Goal: Task Accomplishment & Management: Manage account settings

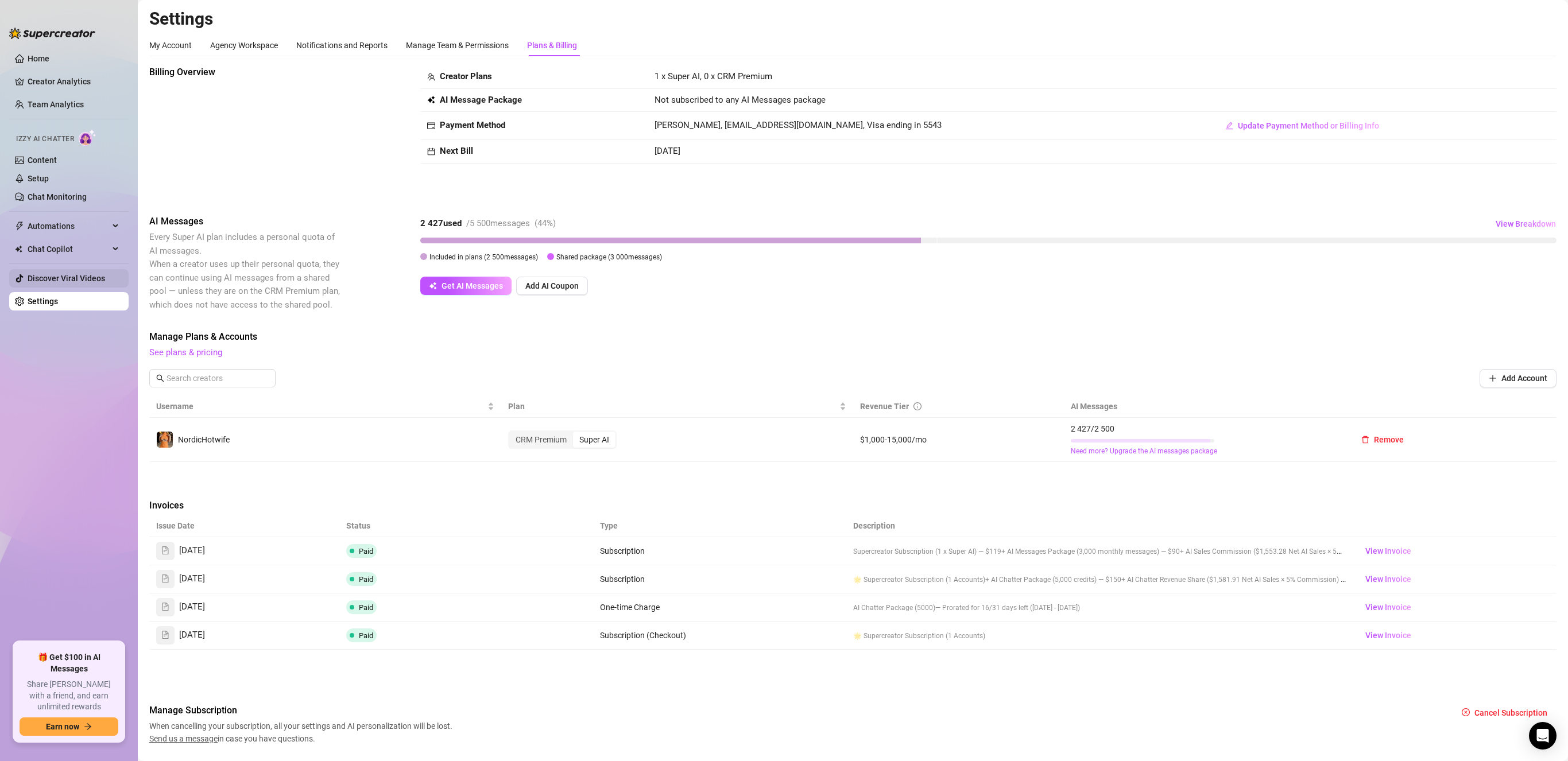
click at [62, 274] on link "Discover Viral Videos" at bounding box center [66, 279] width 77 height 9
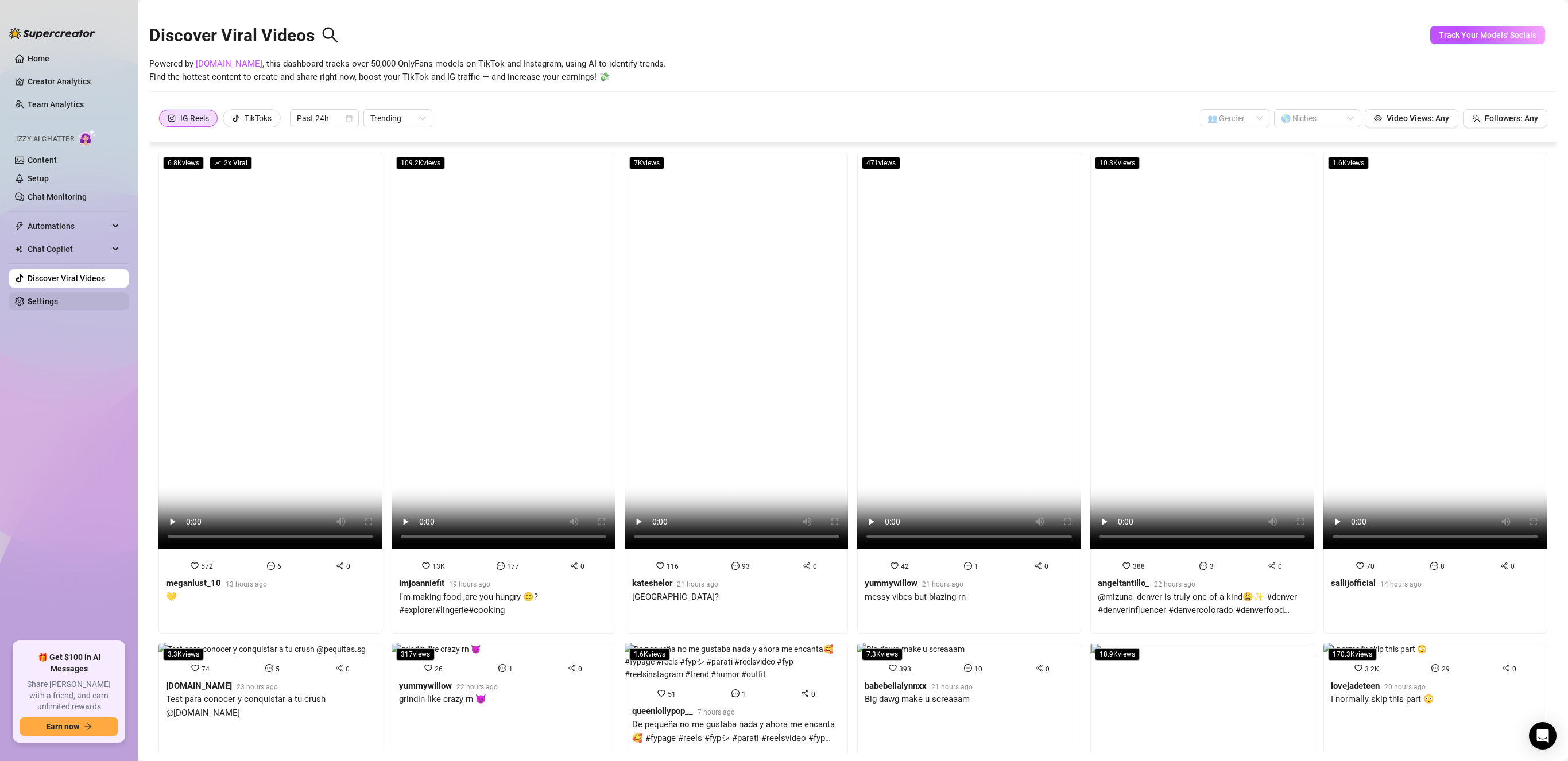
click at [58, 302] on link "Settings" at bounding box center [43, 301] width 30 height 9
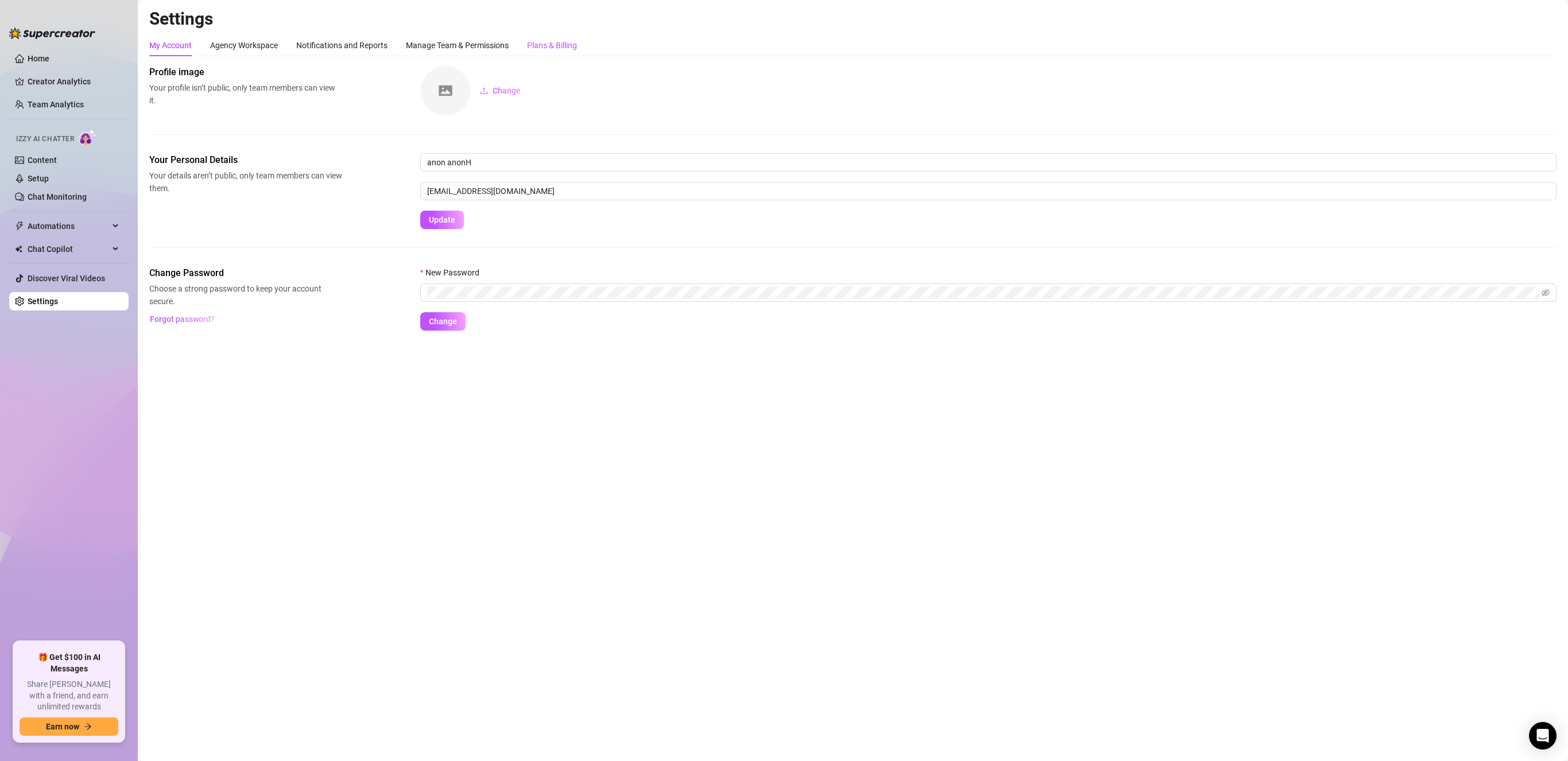
click at [561, 45] on div "Plans & Billing" at bounding box center [552, 45] width 50 height 13
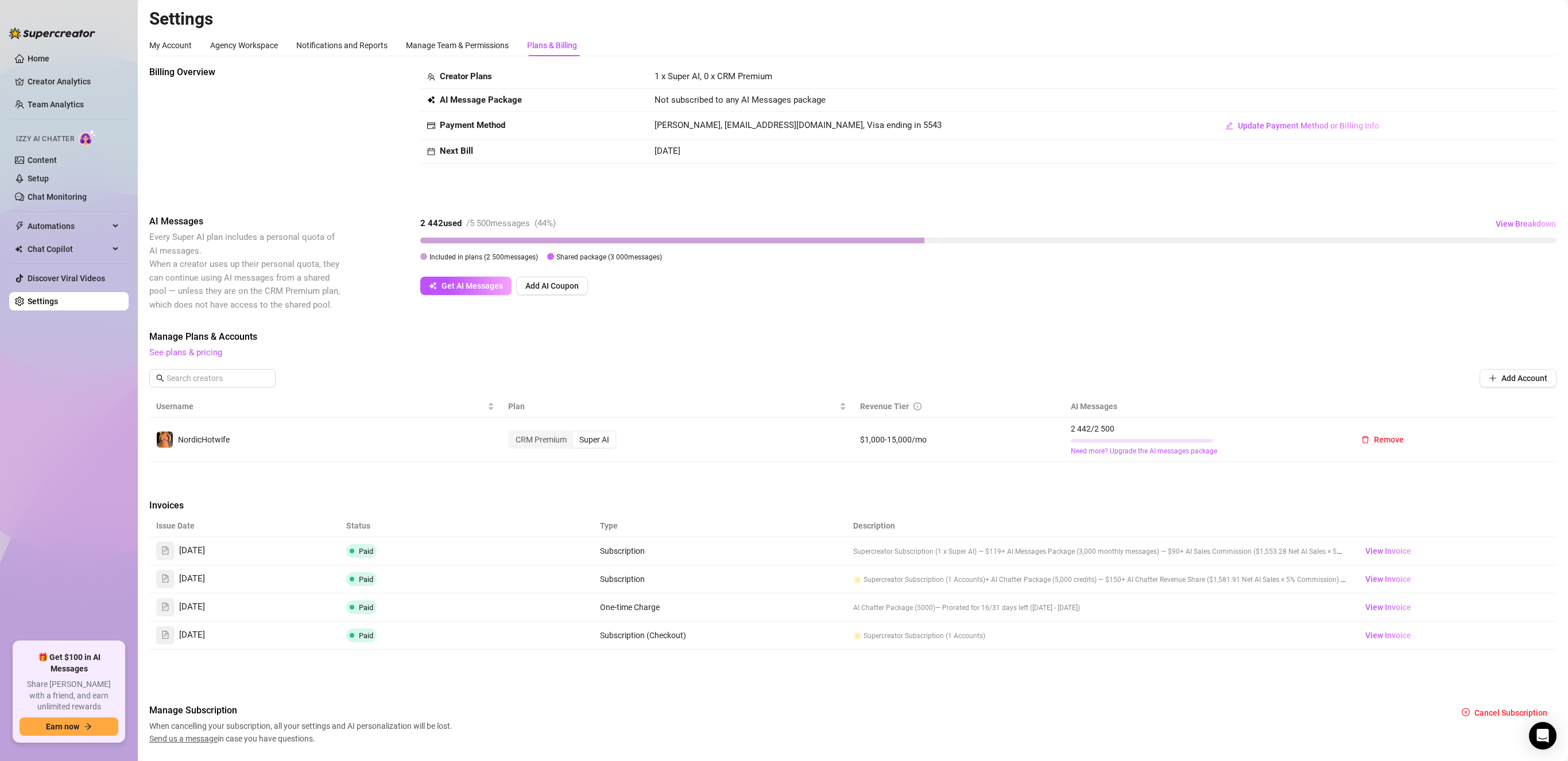
click at [833, 295] on div "AI Messages Every Super AI plan includes a personal quota of AI messages. When …" at bounding box center [853, 263] width 1408 height 97
click at [1522, 222] on span "View Breakdown" at bounding box center [1526, 224] width 60 height 9
click at [1265, 295] on div "AI Messages Every Super AI plan includes a personal quota of AI messages. When …" at bounding box center [853, 263] width 1408 height 97
click at [454, 47] on div "Manage Team & Permissions" at bounding box center [457, 45] width 103 height 13
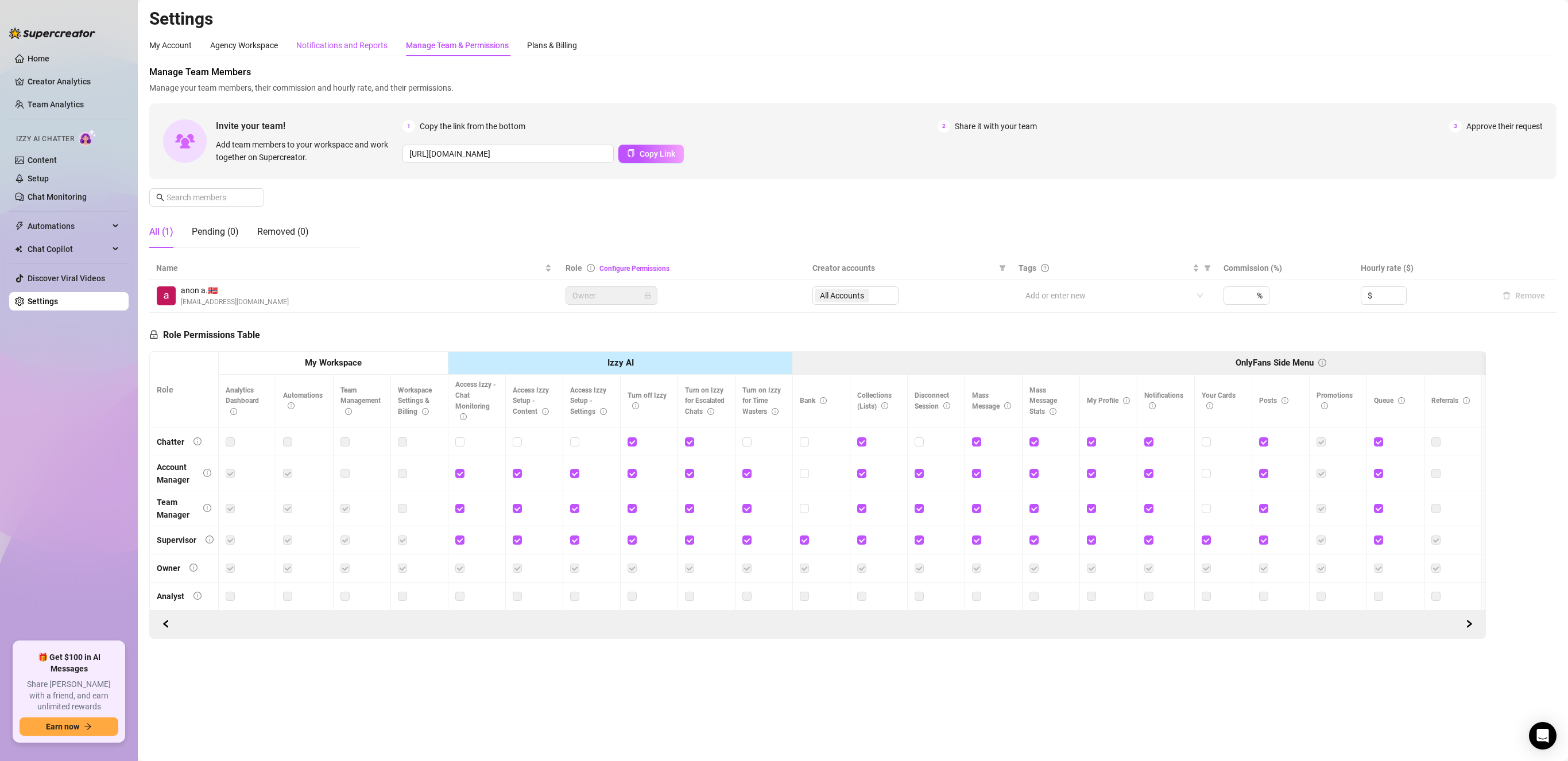
click at [334, 46] on div "Notifications and Reports" at bounding box center [342, 45] width 91 height 13
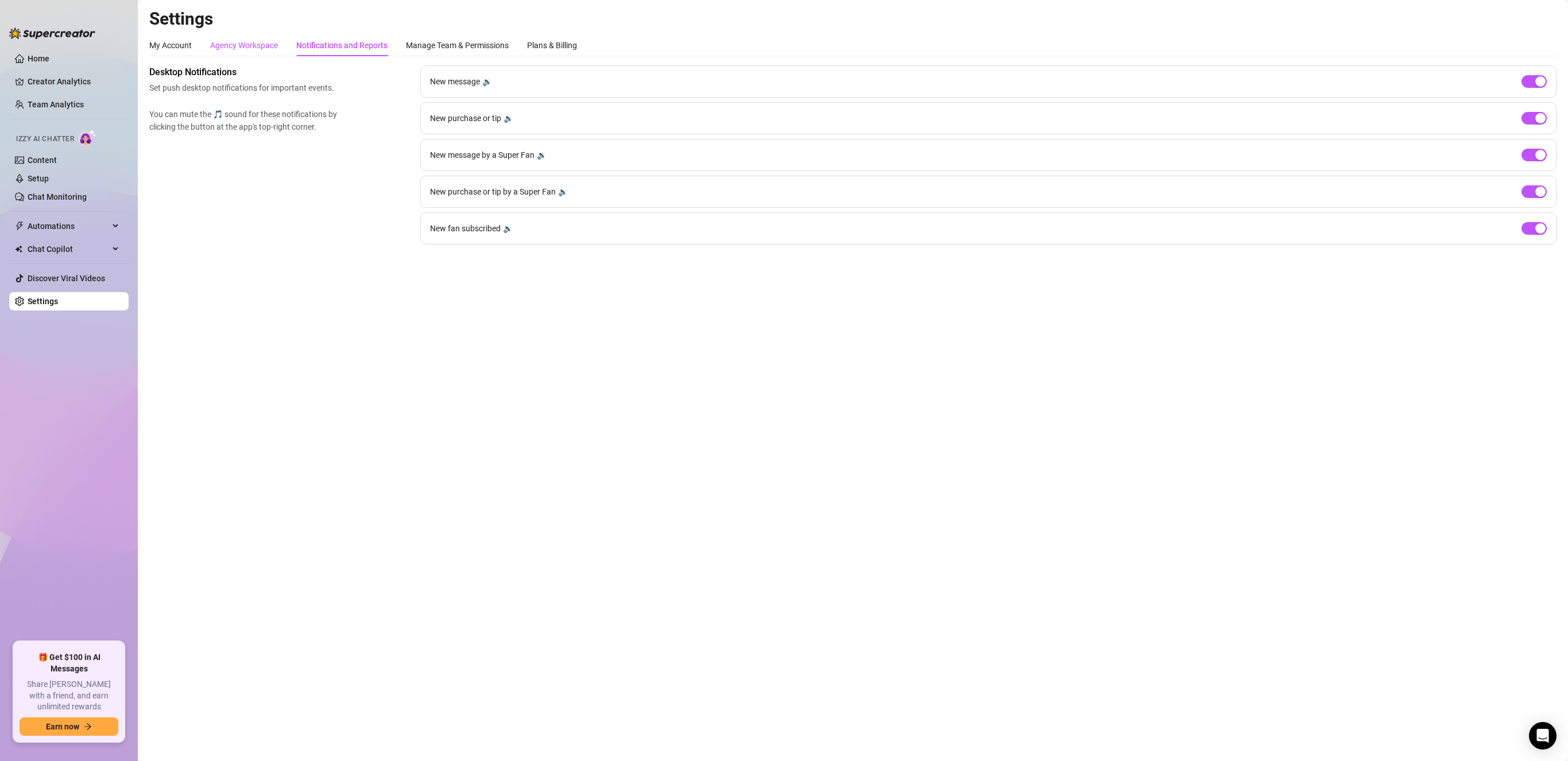
click at [248, 41] on div "Agency Workspace" at bounding box center [244, 45] width 68 height 13
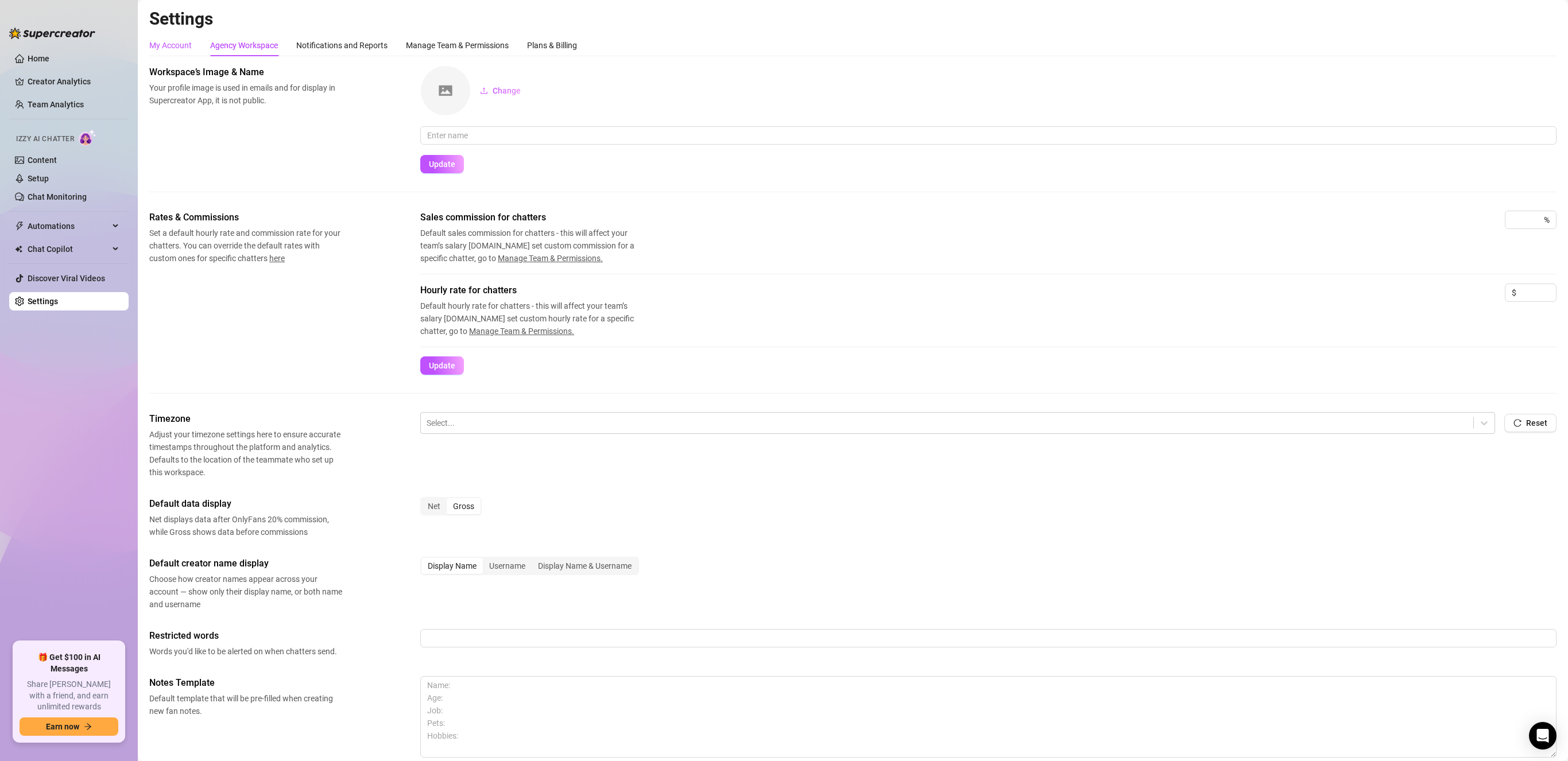
click at [168, 45] on div "My Account" at bounding box center [170, 45] width 42 height 13
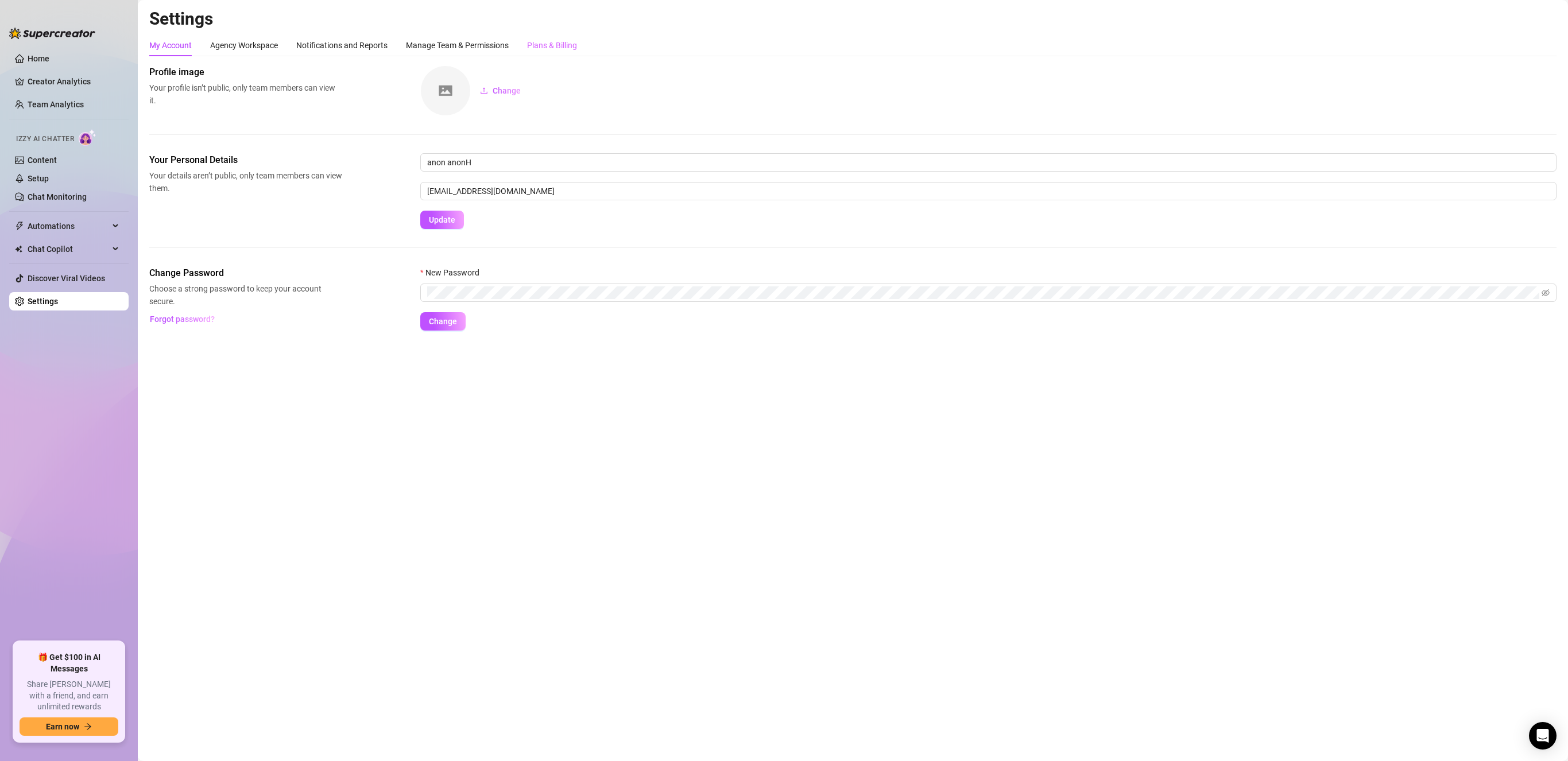
click at [554, 37] on div "Plans & Billing" at bounding box center [552, 45] width 50 height 22
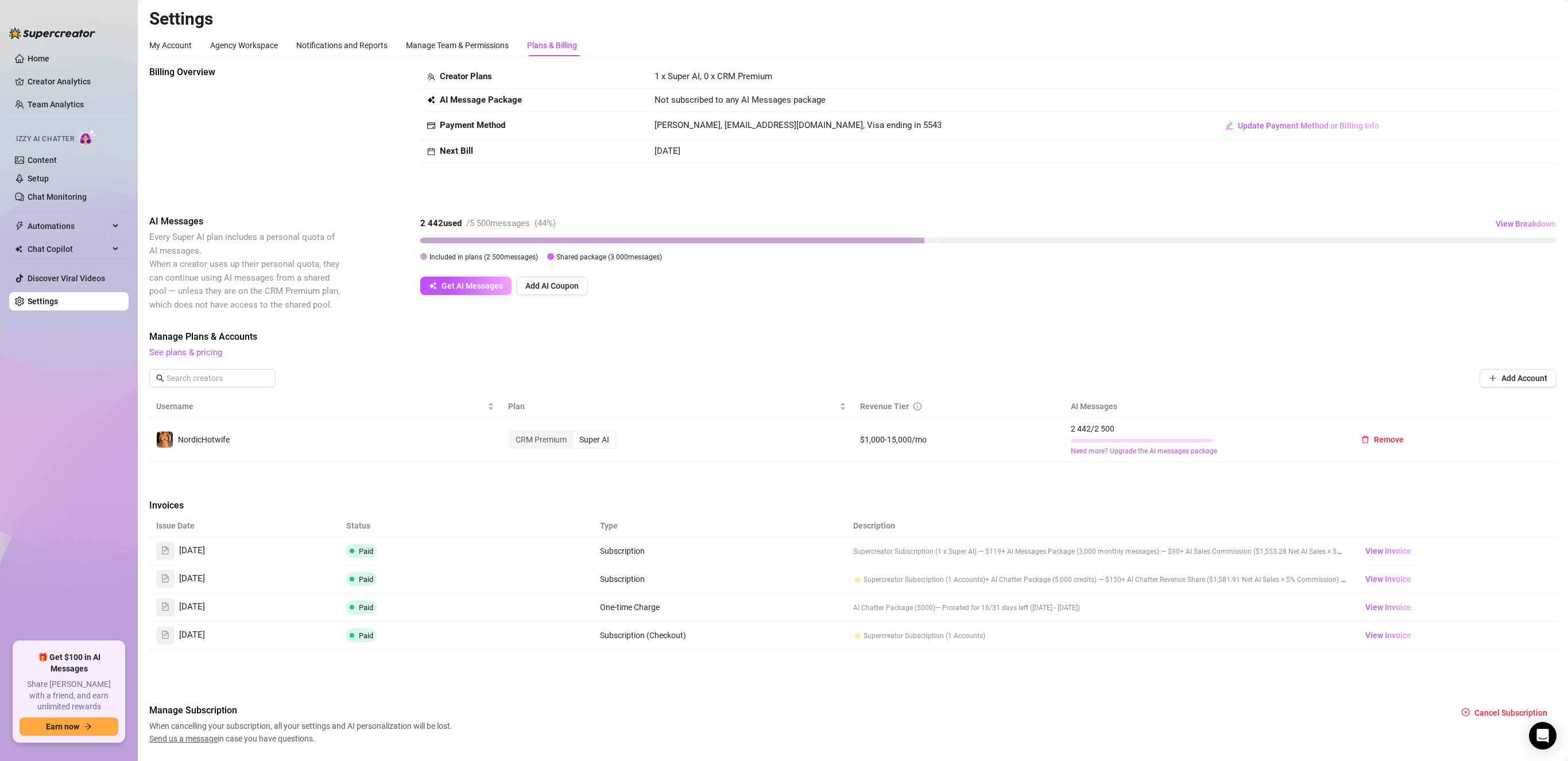
click at [894, 185] on div "Billing Overview Creator Plans 1 x Super AI, 0 x CRM Premium AI Message Package…" at bounding box center [853, 131] width 1408 height 131
